Goal: Task Accomplishment & Management: Complete application form

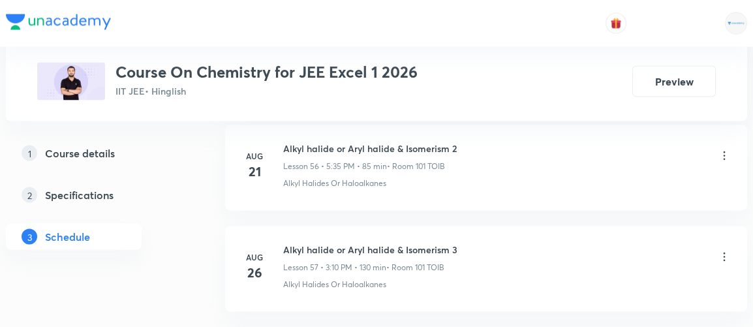
scroll to position [6575, 0]
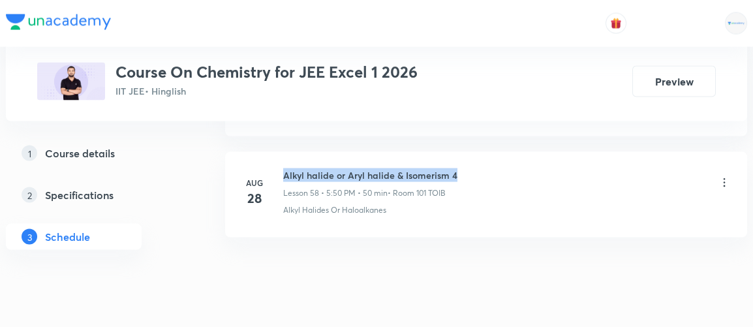
drag, startPoint x: 284, startPoint y: 141, endPoint x: 461, endPoint y: 136, distance: 177.6
click at [461, 168] on div "Alkyl halide or Aryl halide & Isomerism 4 Lesson 58 • 5:50 PM • 50 min • Room 1…" at bounding box center [507, 183] width 448 height 31
copy h6 "Alkyl halide or Aryl halide & Isomerism 4"
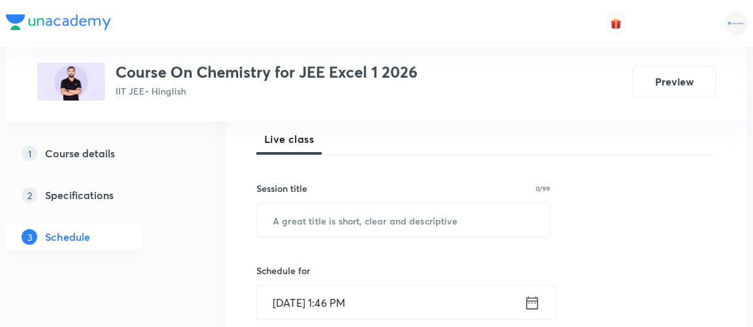
scroll to position [168, 0]
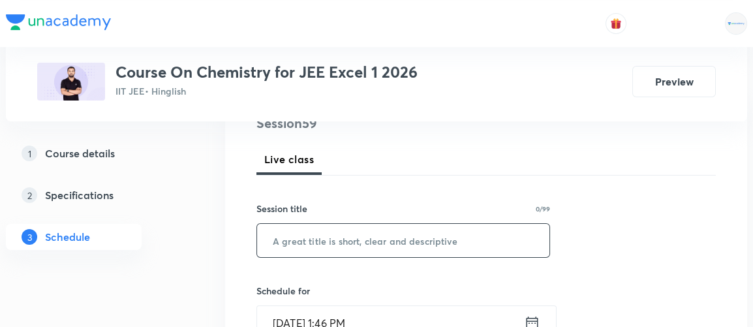
click at [342, 242] on input "text" at bounding box center [403, 240] width 292 height 33
paste input "Alkyl halide or Aryl halide & Isomerism 4"
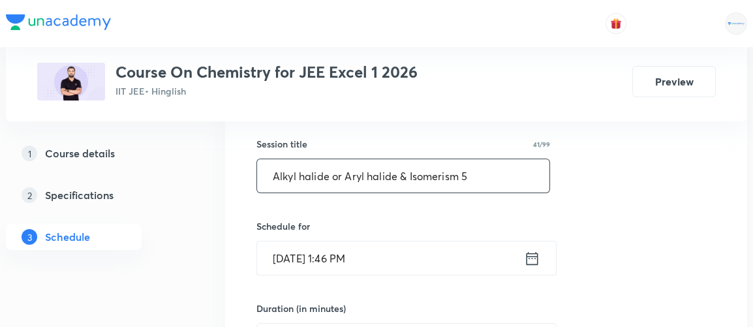
scroll to position [238, 0]
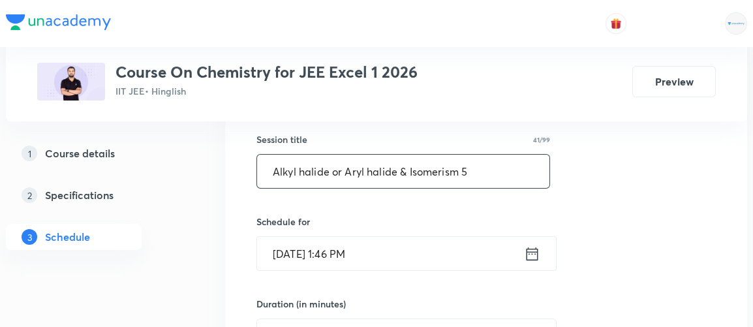
type input "Alkyl halide or Aryl halide & Isomerism 5"
click at [535, 255] on icon at bounding box center [532, 254] width 16 height 18
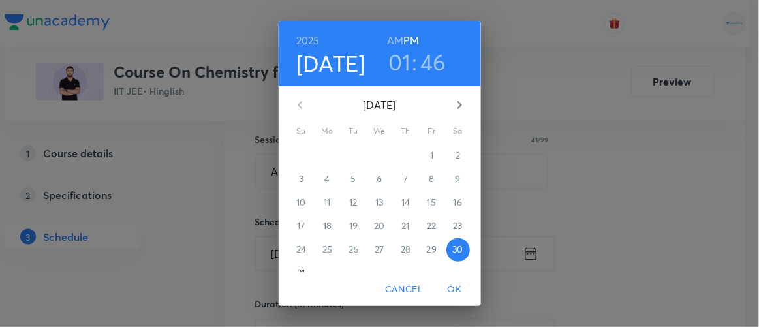
click at [398, 60] on h3 "01" at bounding box center [399, 61] width 23 height 27
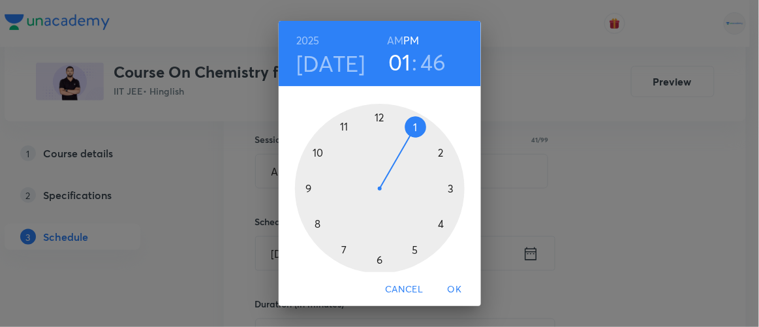
click at [437, 223] on div at bounding box center [380, 189] width 170 height 170
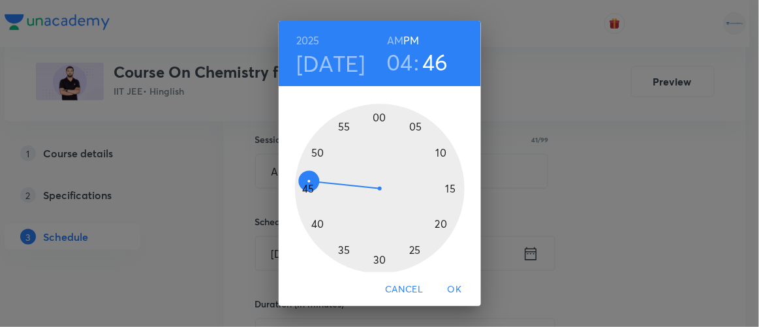
click at [375, 119] on div at bounding box center [380, 189] width 170 height 170
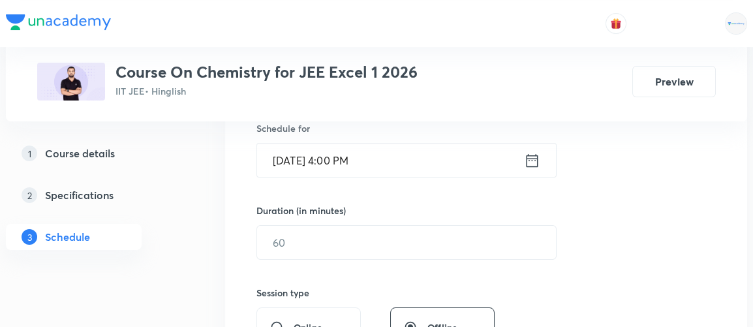
scroll to position [332, 0]
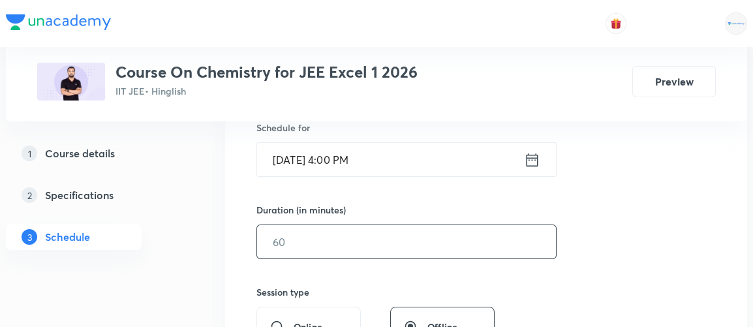
click at [299, 240] on input "text" at bounding box center [406, 241] width 299 height 33
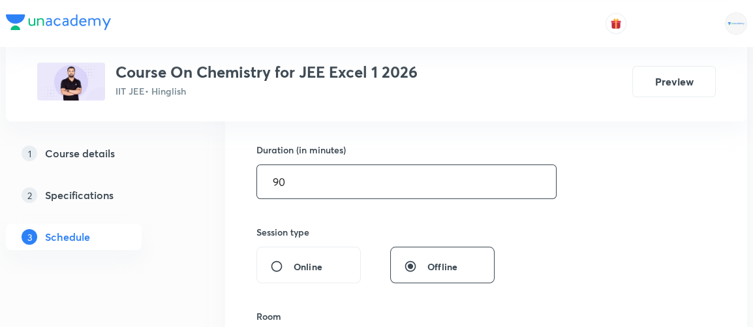
scroll to position [388, 0]
type input "9"
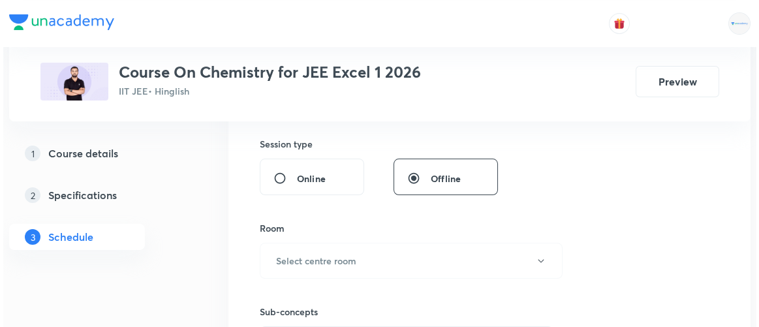
scroll to position [486, 0]
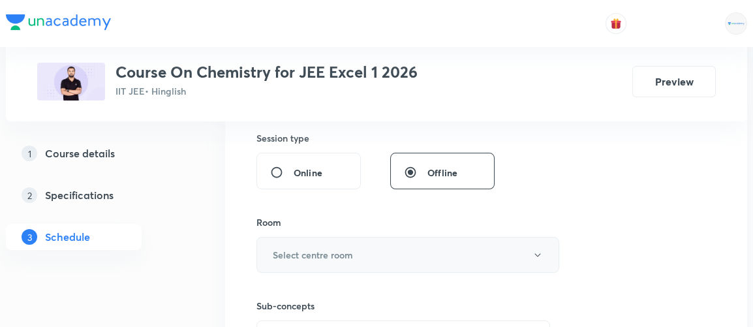
type input "140"
click at [305, 258] on h6 "Select centre room" at bounding box center [313, 255] width 80 height 14
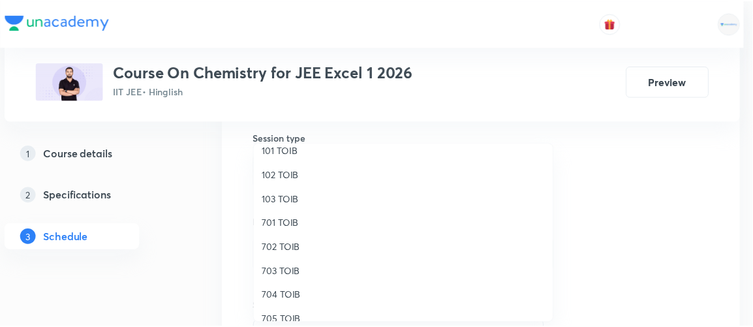
scroll to position [60, 0]
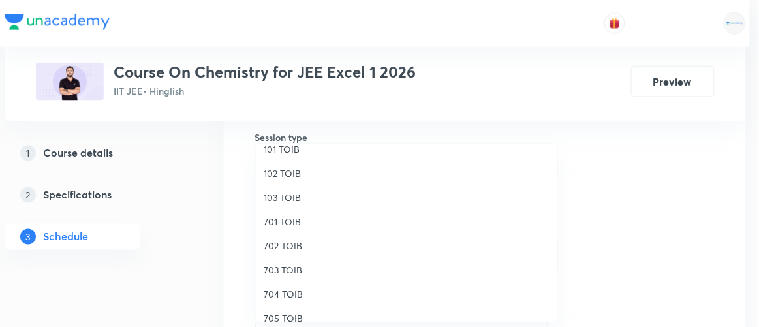
click at [272, 149] on span "101 TOIB" at bounding box center [407, 149] width 286 height 14
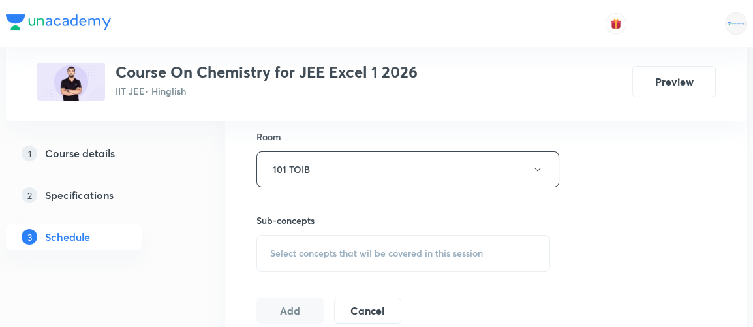
scroll to position [572, 0]
click at [316, 247] on span "Select concepts that wil be covered in this session" at bounding box center [376, 252] width 213 height 10
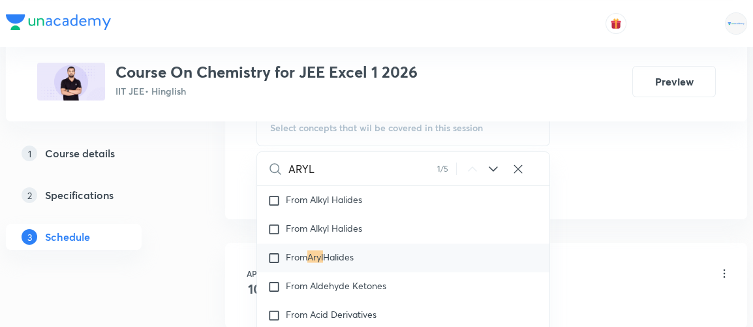
scroll to position [31110, 0]
type input "ARYL"
click at [270, 264] on input "checkbox" at bounding box center [277, 257] width 18 height 13
checkbox input "true"
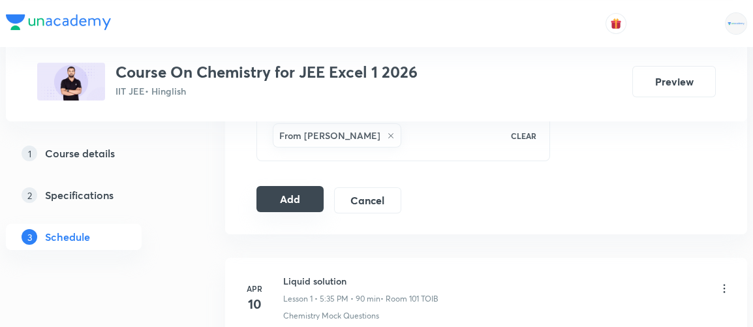
click at [294, 190] on button "Add" at bounding box center [290, 199] width 67 height 26
